Goal: Task Accomplishment & Management: Use online tool/utility

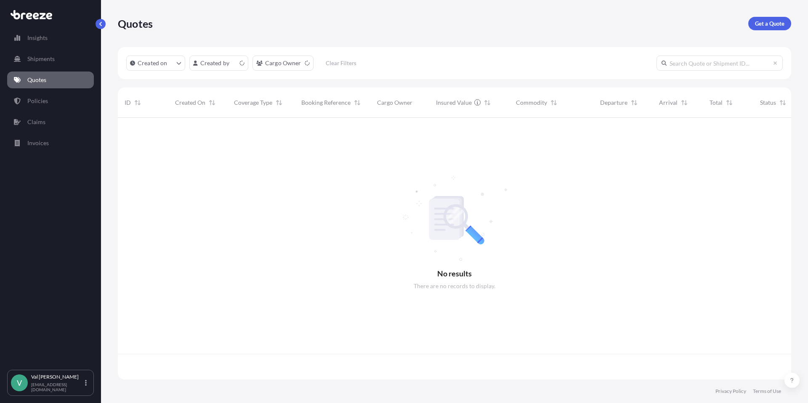
scroll to position [260, 667]
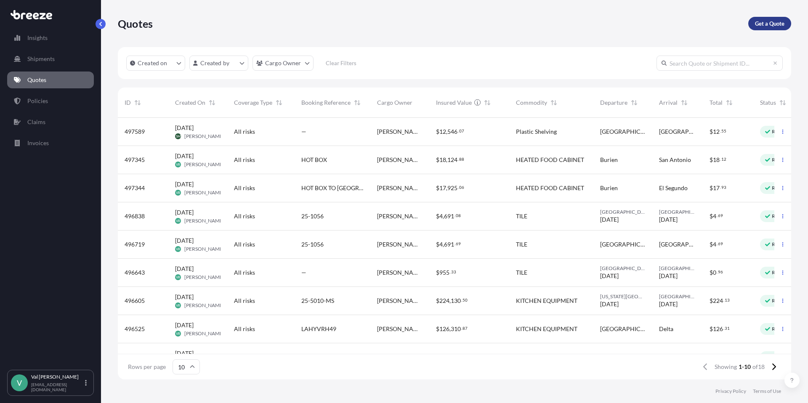
click at [771, 25] on p "Get a Quote" at bounding box center [769, 23] width 29 height 8
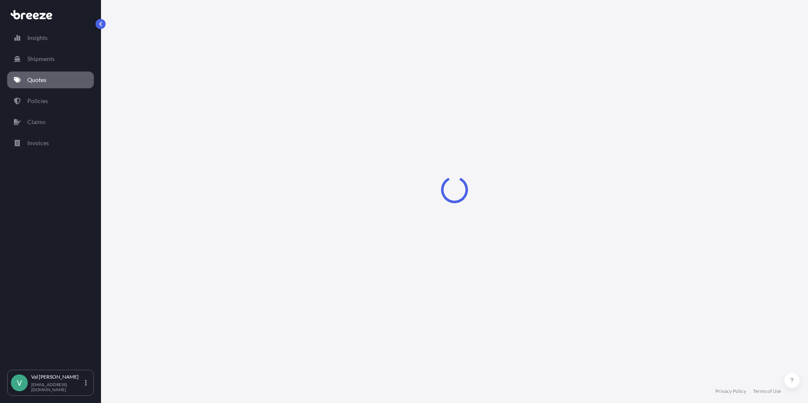
select select "Sea"
select select "1"
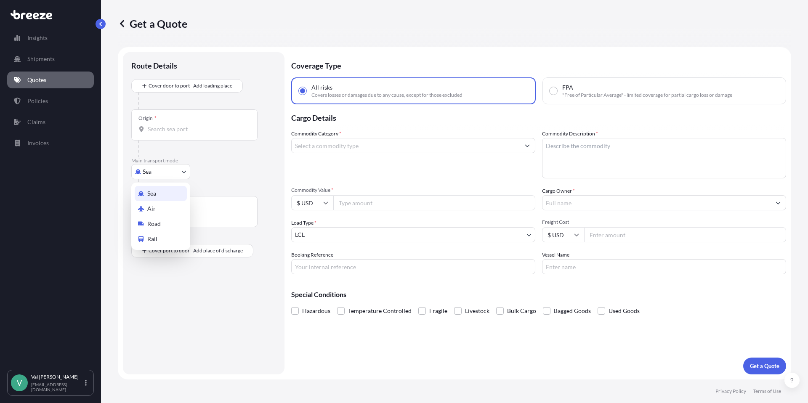
click at [171, 170] on body "Insights Shipments Quotes Policies Claims Invoices V [PERSON_NAME] [PERSON_NAME…" at bounding box center [404, 201] width 808 height 403
click at [169, 218] on div "Road" at bounding box center [161, 223] width 52 height 15
select select "Road"
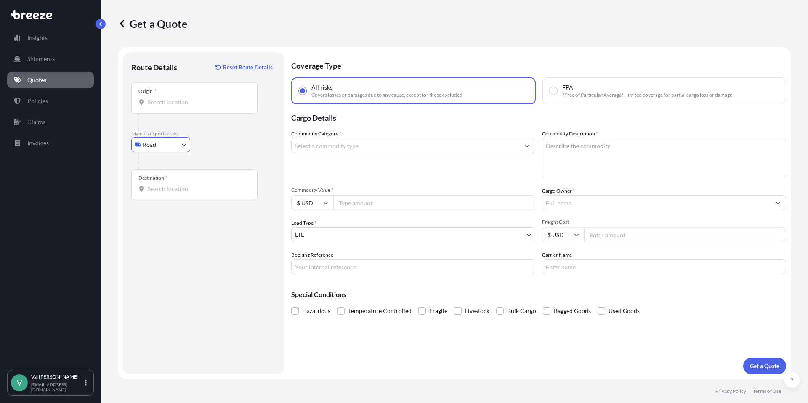
click at [186, 105] on input "Origin *" at bounding box center [197, 102] width 99 height 8
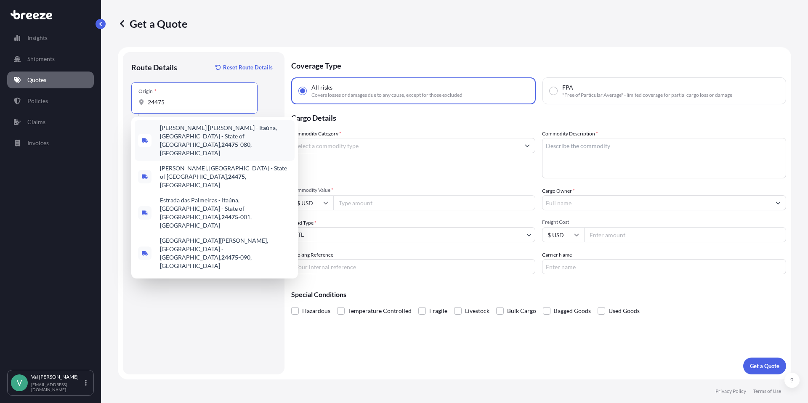
drag, startPoint x: 153, startPoint y: 99, endPoint x: 120, endPoint y: 96, distance: 33.5
click at [119, 96] on form "Route Details Reset Route Details Place of loading Road Road Rail Origin * 2447…" at bounding box center [455, 213] width 674 height 333
click at [278, 31] on div "Get a Quote" at bounding box center [455, 23] width 674 height 47
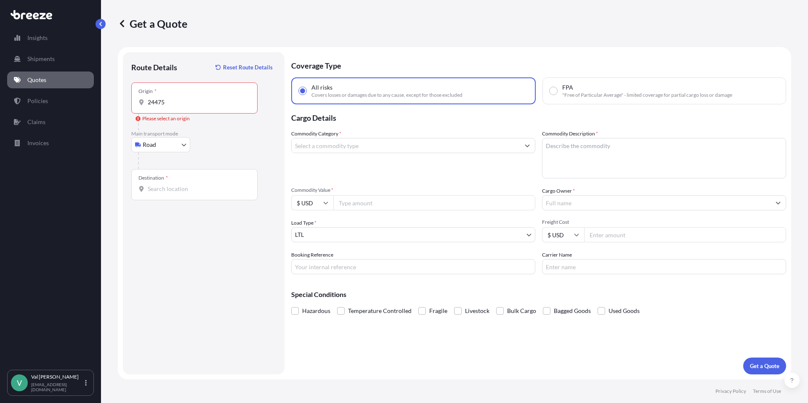
drag, startPoint x: 176, startPoint y: 97, endPoint x: 136, endPoint y: 93, distance: 41.0
click at [133, 95] on div "Origin * 24475" at bounding box center [194, 98] width 126 height 31
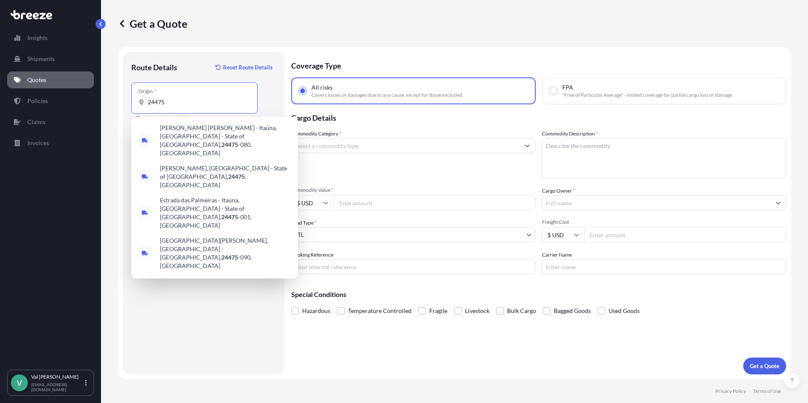
drag, startPoint x: 169, startPoint y: 103, endPoint x: 138, endPoint y: 99, distance: 31.0
click at [133, 101] on div "Origin * 24475" at bounding box center [194, 98] width 126 height 31
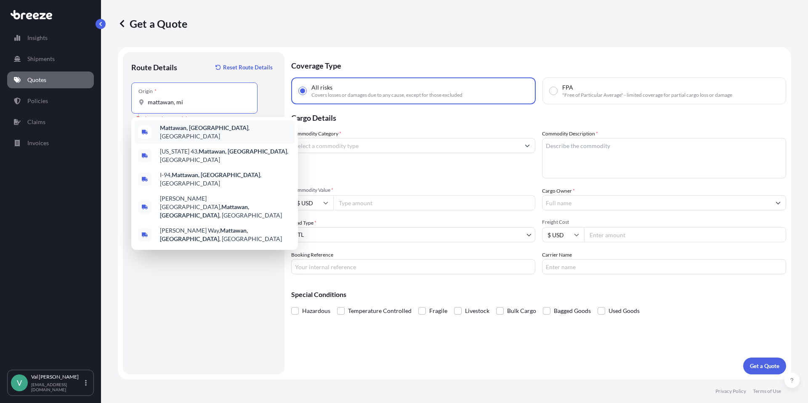
click at [183, 130] on b "Mattawan, [GEOGRAPHIC_DATA]" at bounding box center [204, 127] width 88 height 7
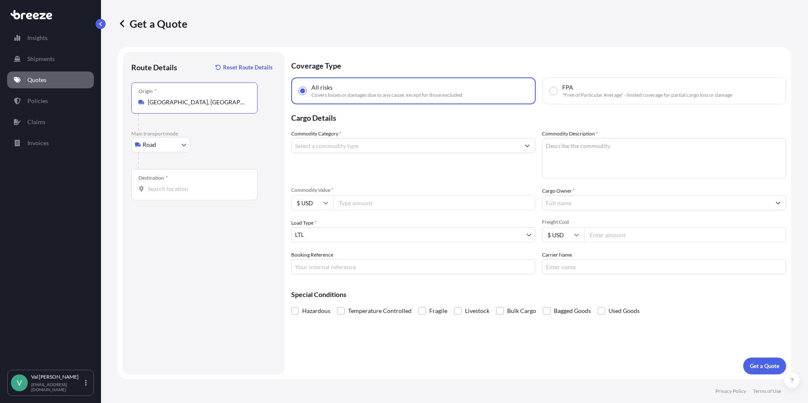
type input "[GEOGRAPHIC_DATA], [GEOGRAPHIC_DATA], [GEOGRAPHIC_DATA]"
click at [178, 186] on input "Destination *" at bounding box center [197, 189] width 99 height 8
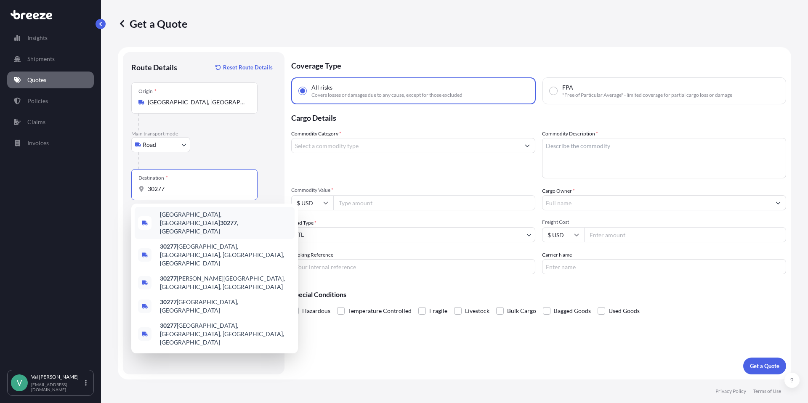
click at [192, 215] on span "[GEOGRAPHIC_DATA] , [GEOGRAPHIC_DATA]" at bounding box center [225, 223] width 131 height 25
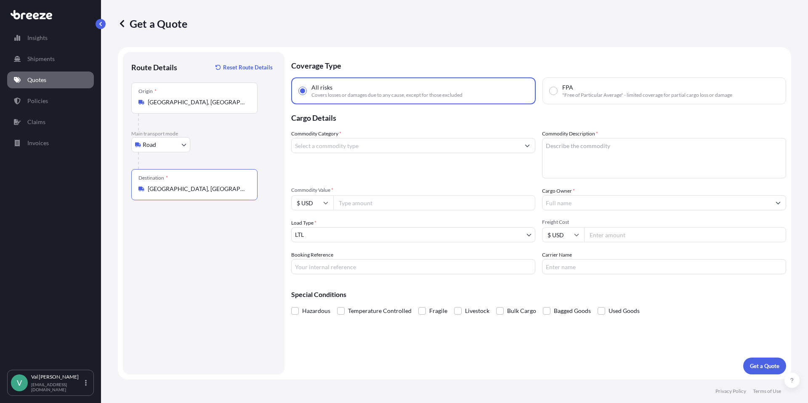
type input "[GEOGRAPHIC_DATA], [GEOGRAPHIC_DATA]"
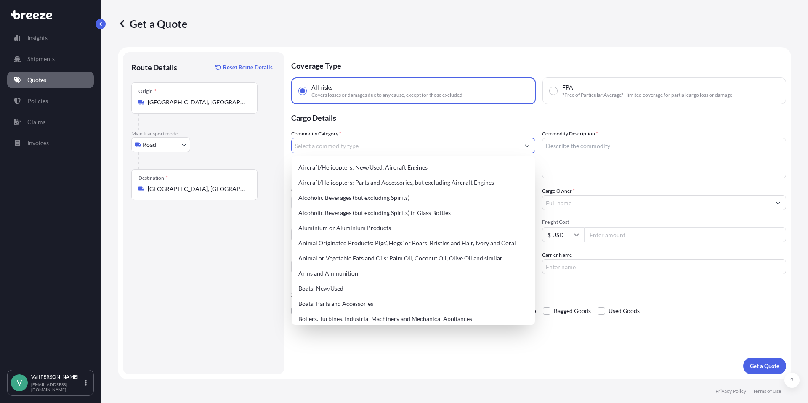
click at [351, 147] on input "Commodity Category *" at bounding box center [406, 145] width 228 height 15
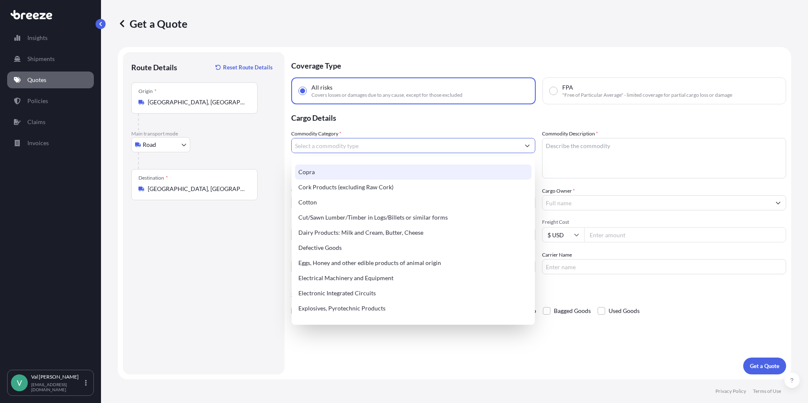
scroll to position [410, 0]
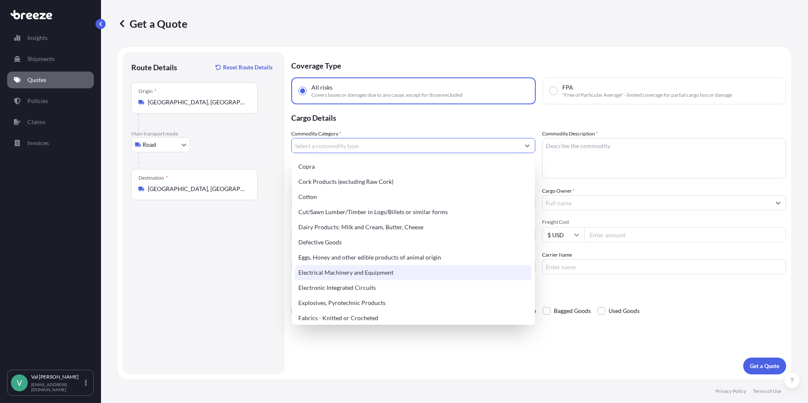
click at [363, 272] on div "Electrical Machinery and Equipment" at bounding box center [413, 272] width 237 height 15
type input "Electrical Machinery and Equipment"
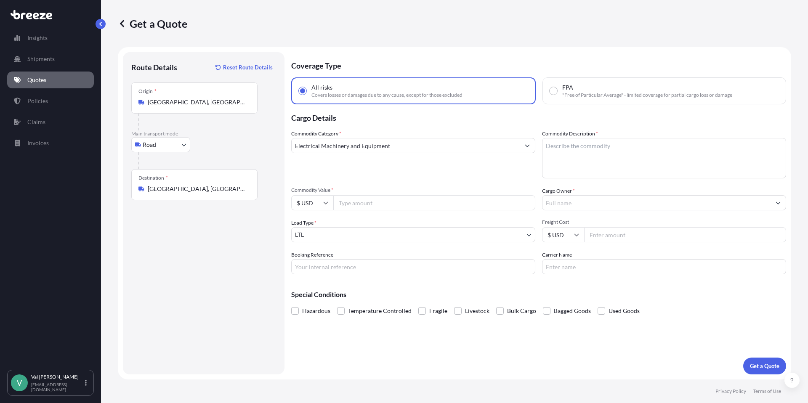
click at [352, 200] on input "Commodity Value *" at bounding box center [434, 202] width 202 height 15
type input "19183.68"
click at [368, 264] on input "Booking Reference" at bounding box center [413, 266] width 244 height 15
type input "FRYER"
click at [570, 147] on textarea "Commodity Description *" at bounding box center [664, 158] width 244 height 40
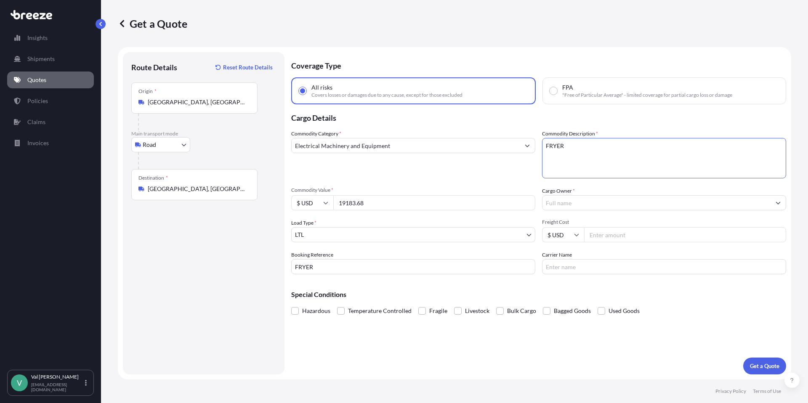
type textarea "FRYER"
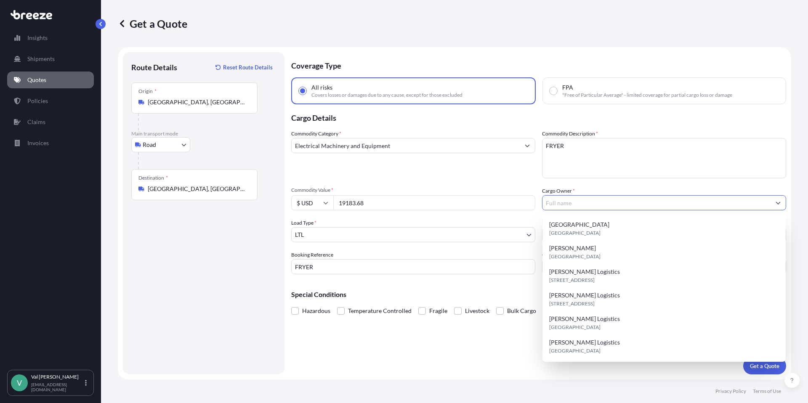
click at [572, 199] on input "Cargo Owner *" at bounding box center [657, 202] width 228 height 15
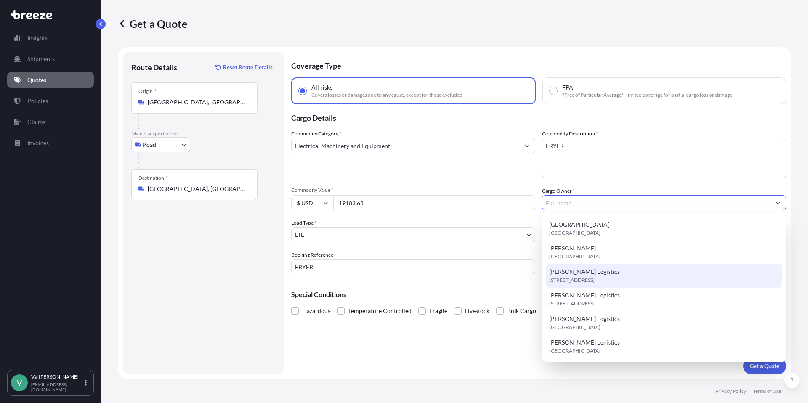
click at [568, 276] on span "[STREET_ADDRESS]" at bounding box center [571, 280] width 45 height 8
type input "[PERSON_NAME] Logistics"
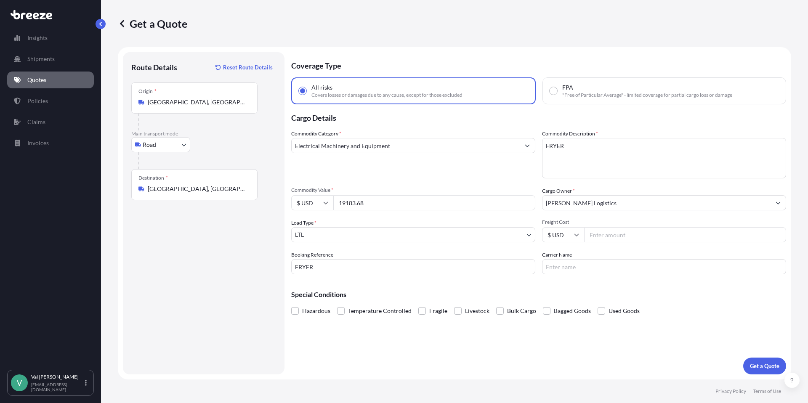
click at [601, 237] on input "Freight Cost" at bounding box center [685, 234] width 202 height 15
type input "394.44"
click at [581, 266] on input "Carrier Name" at bounding box center [664, 266] width 244 height 15
type input "XPO LOGISTICS"
click at [765, 366] on p "Get a Quote" at bounding box center [764, 366] width 29 height 8
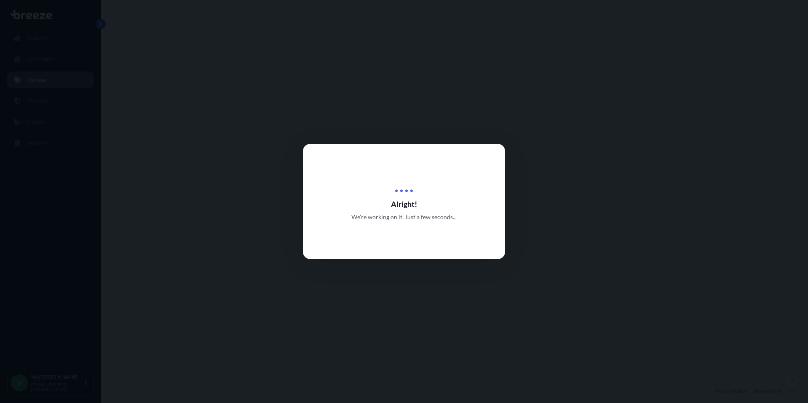
select select "Road"
select select "1"
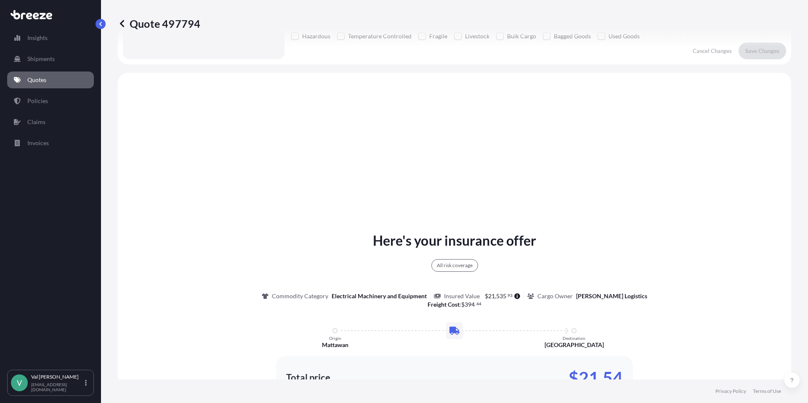
scroll to position [306, 0]
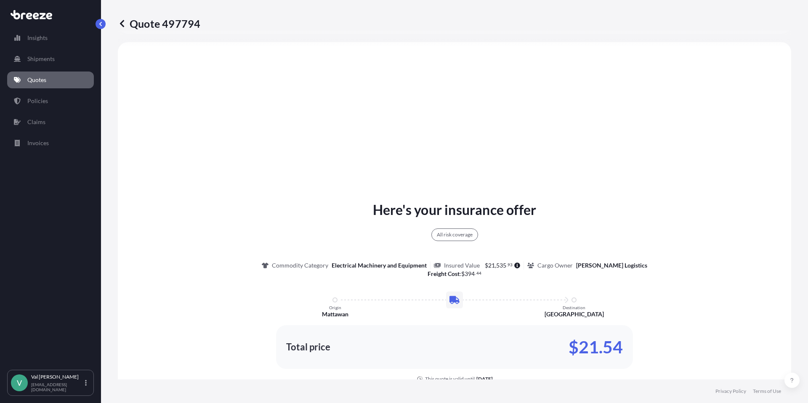
select select "Sea"
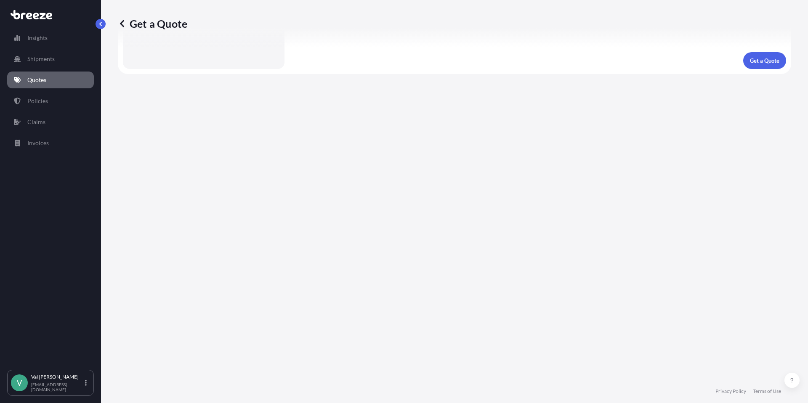
scroll to position [333, 0]
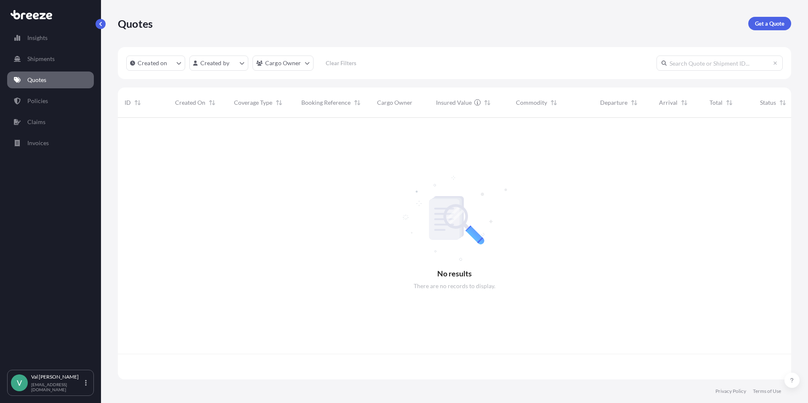
scroll to position [260, 667]
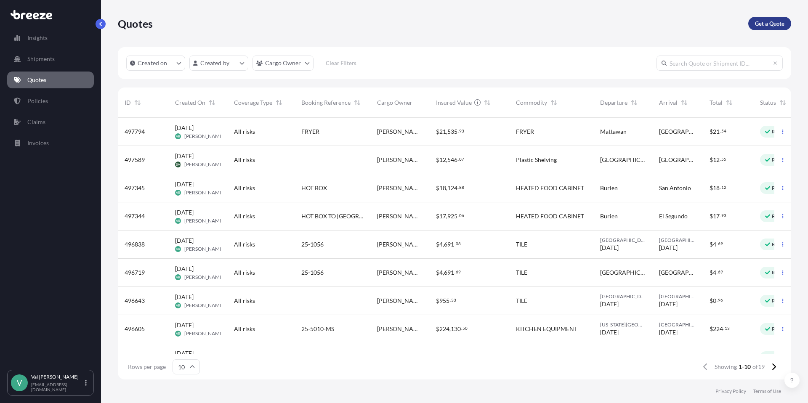
click at [765, 24] on p "Get a Quote" at bounding box center [769, 23] width 29 height 8
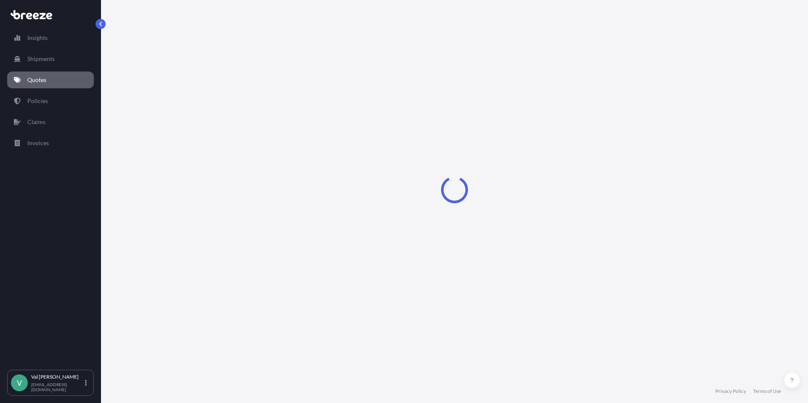
select select "Sea"
select select "1"
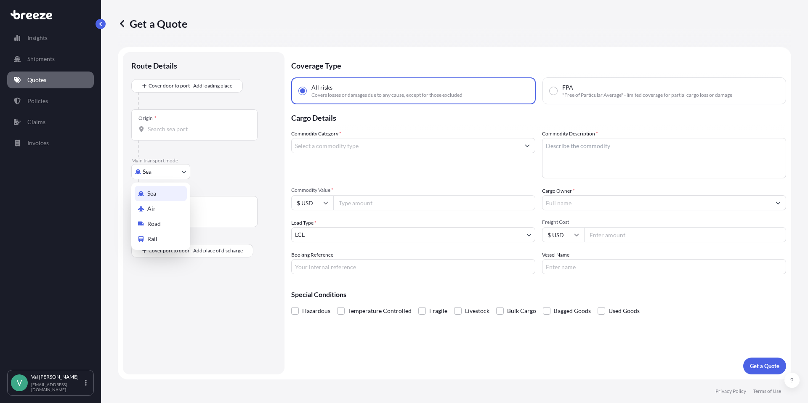
click at [167, 168] on body "Insights Shipments Quotes Policies Claims Invoices V [PERSON_NAME] [PERSON_NAME…" at bounding box center [404, 201] width 808 height 403
click at [169, 219] on div "Road" at bounding box center [161, 223] width 52 height 15
select select "Road"
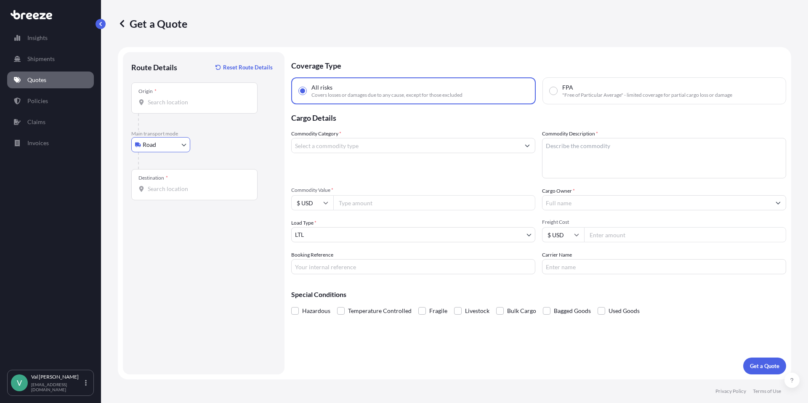
click at [187, 106] on input "Origin *" at bounding box center [197, 102] width 99 height 8
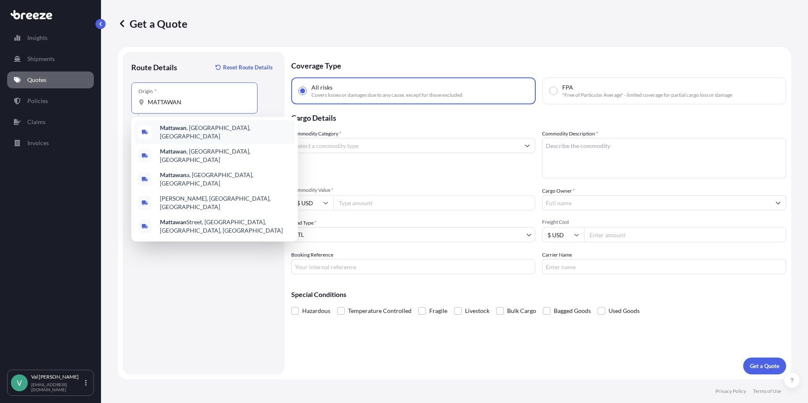
click at [200, 131] on span "Mattawan , MI, USA" at bounding box center [225, 132] width 131 height 17
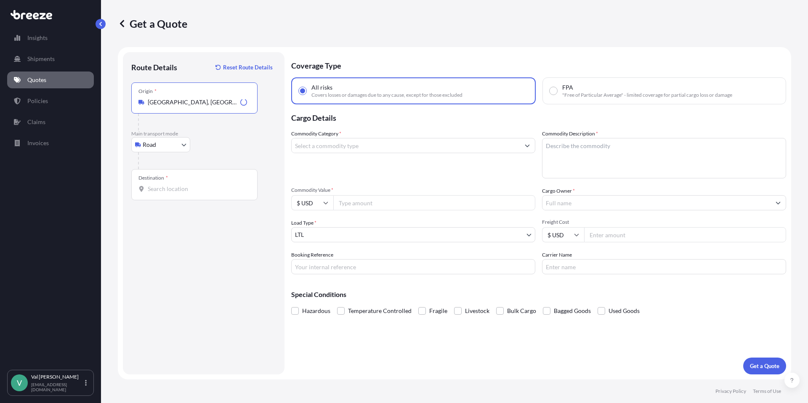
type input "[GEOGRAPHIC_DATA], [GEOGRAPHIC_DATA], [GEOGRAPHIC_DATA]"
click at [182, 189] on input "Destination *" at bounding box center [197, 189] width 99 height 8
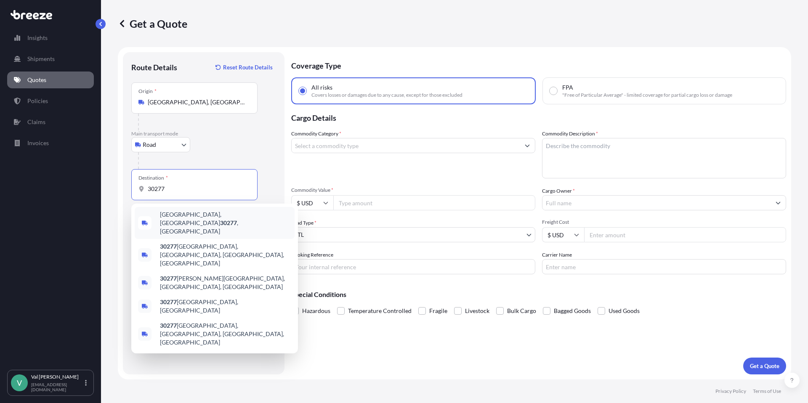
click at [189, 215] on span "[GEOGRAPHIC_DATA] , [GEOGRAPHIC_DATA]" at bounding box center [225, 223] width 131 height 25
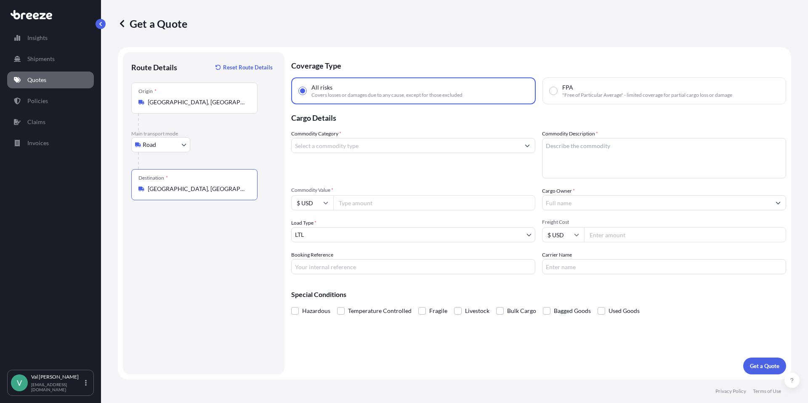
type input "[GEOGRAPHIC_DATA], [GEOGRAPHIC_DATA]"
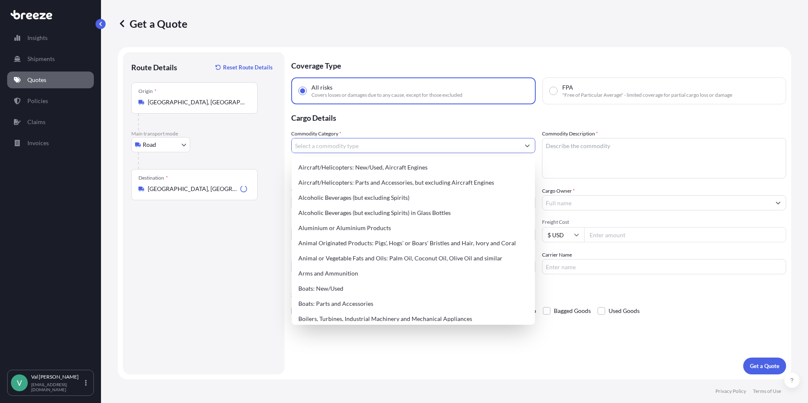
drag, startPoint x: 313, startPoint y: 149, endPoint x: 318, endPoint y: 154, distance: 7.4
click at [313, 149] on input "Commodity Category *" at bounding box center [406, 145] width 228 height 15
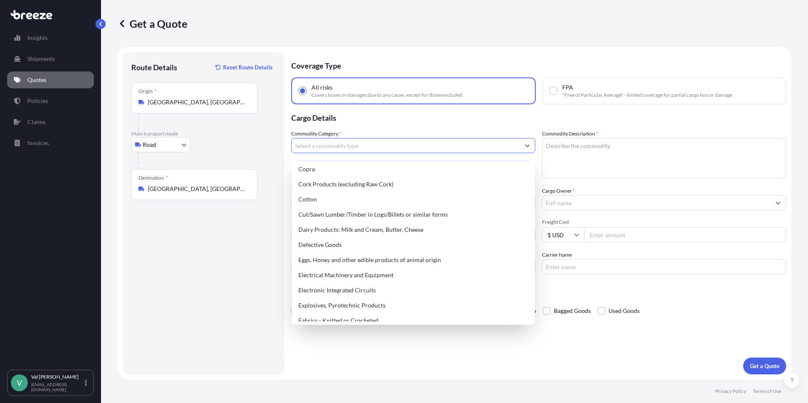
scroll to position [425, 0]
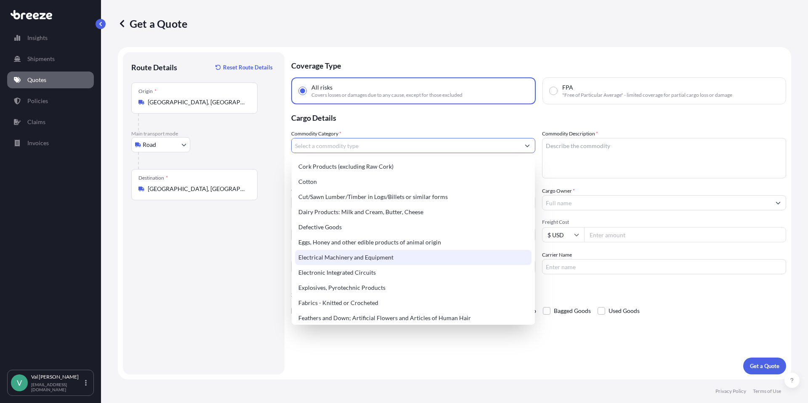
click at [362, 255] on div "Electrical Machinery and Equipment" at bounding box center [413, 257] width 237 height 15
type input "Electrical Machinery and Equipment"
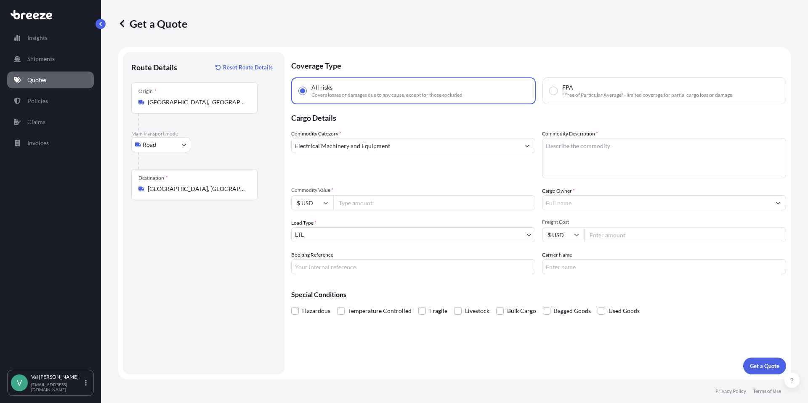
click at [399, 203] on input "Commodity Value *" at bounding box center [434, 202] width 202 height 15
type input "19183.68"
click at [395, 267] on input "Booking Reference" at bounding box center [413, 266] width 244 height 15
type input "FRYERS"
click at [570, 152] on textarea "Commodity Description *" at bounding box center [664, 158] width 244 height 40
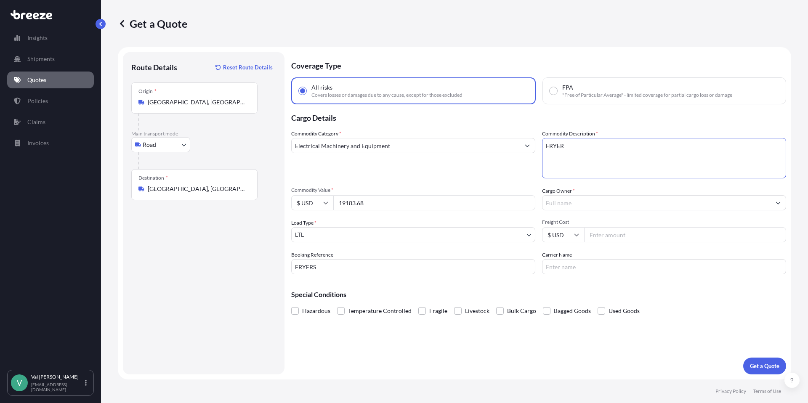
type textarea "FRYER"
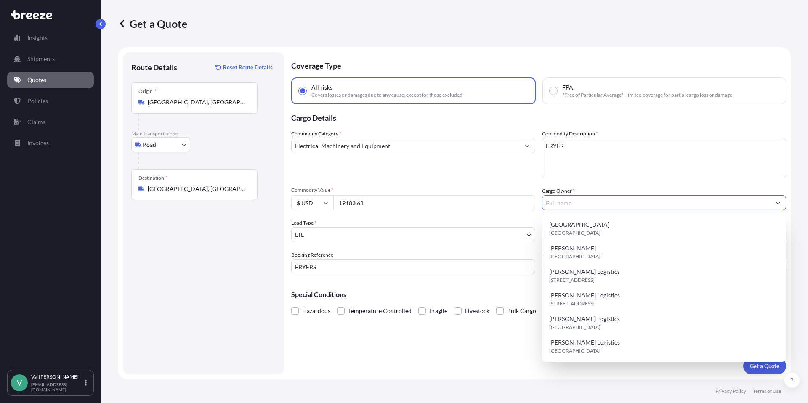
click at [567, 206] on input "Cargo Owner *" at bounding box center [657, 202] width 228 height 15
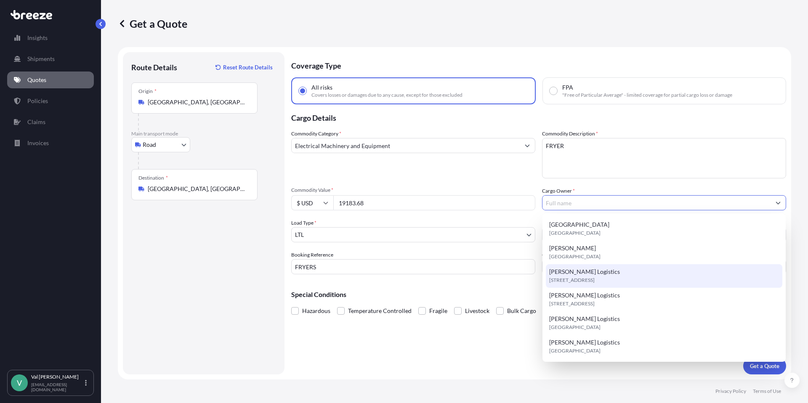
click at [578, 277] on span "[STREET_ADDRESS]" at bounding box center [571, 280] width 45 height 8
type input "[PERSON_NAME] Logistics"
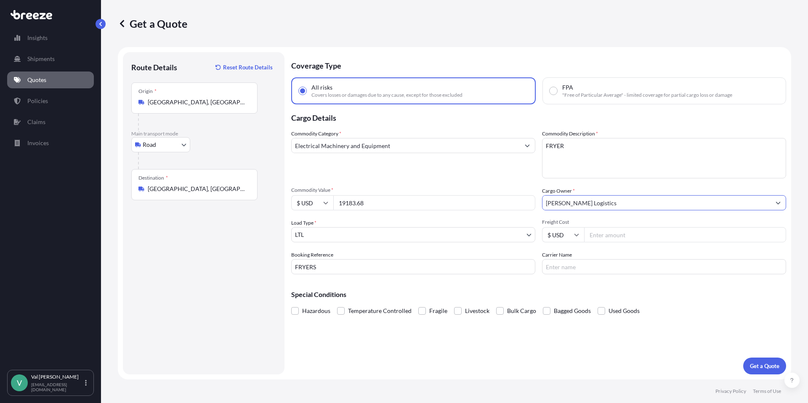
click at [604, 237] on input "Freight Cost" at bounding box center [685, 234] width 202 height 15
type input "471.44"
click at [607, 265] on input "Carrier Name" at bounding box center [664, 266] width 244 height 15
type input "XPO LOGISTICS"
click at [761, 365] on p "Get a Quote" at bounding box center [764, 366] width 29 height 8
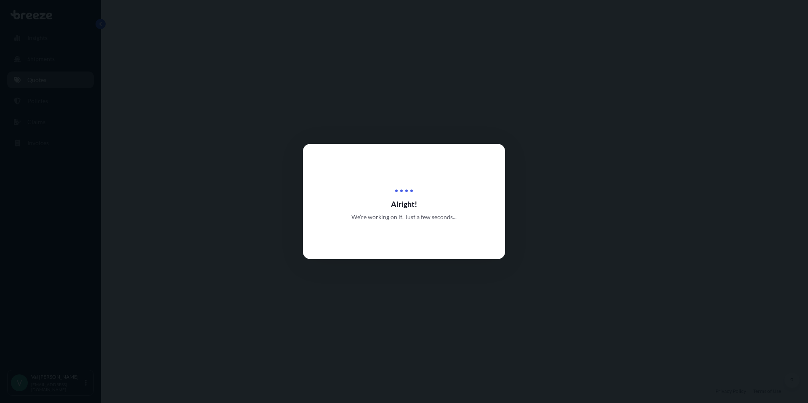
select select "Road"
select select "1"
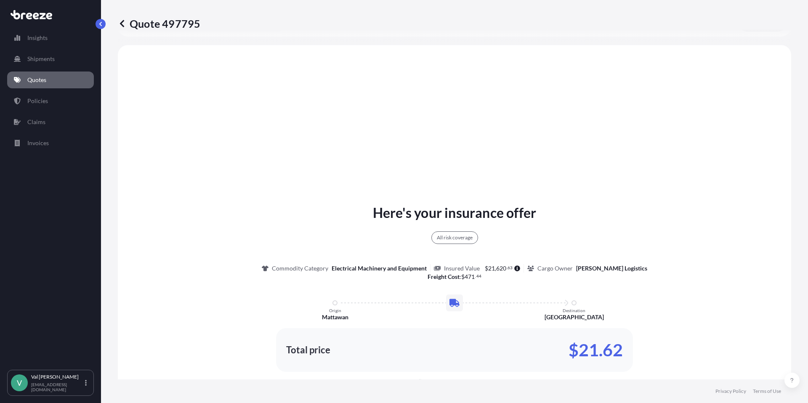
scroll to position [306, 0]
